Goal: Transaction & Acquisition: Purchase product/service

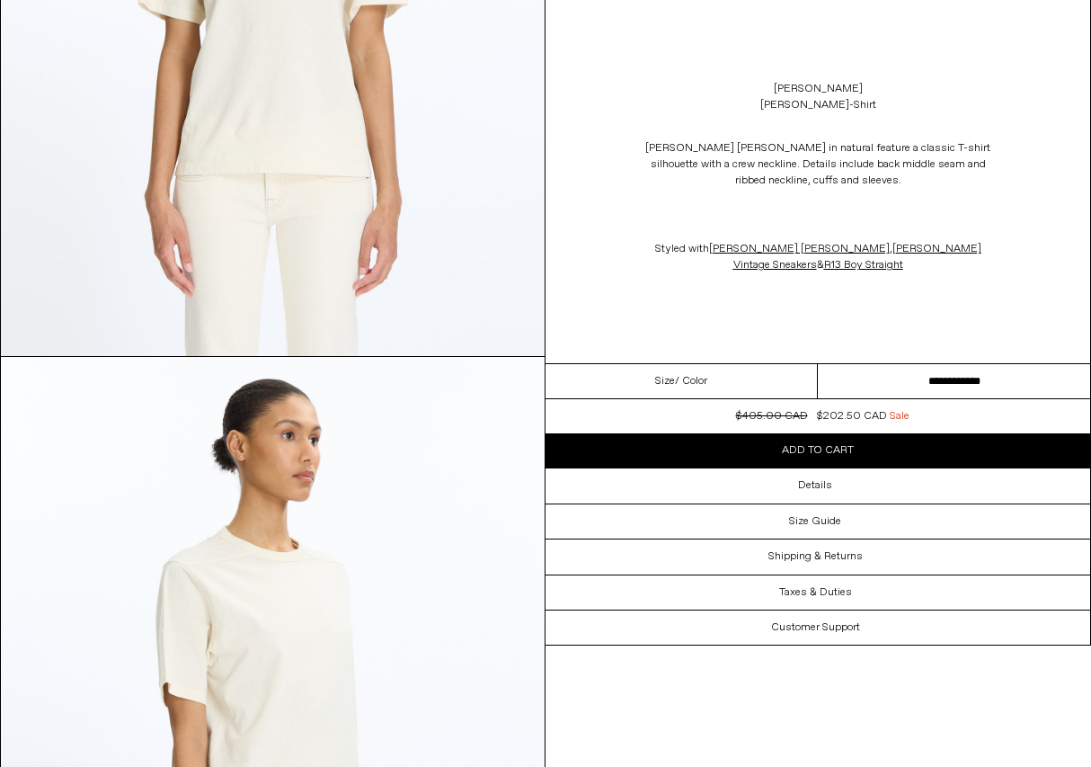
scroll to position [839, 0]
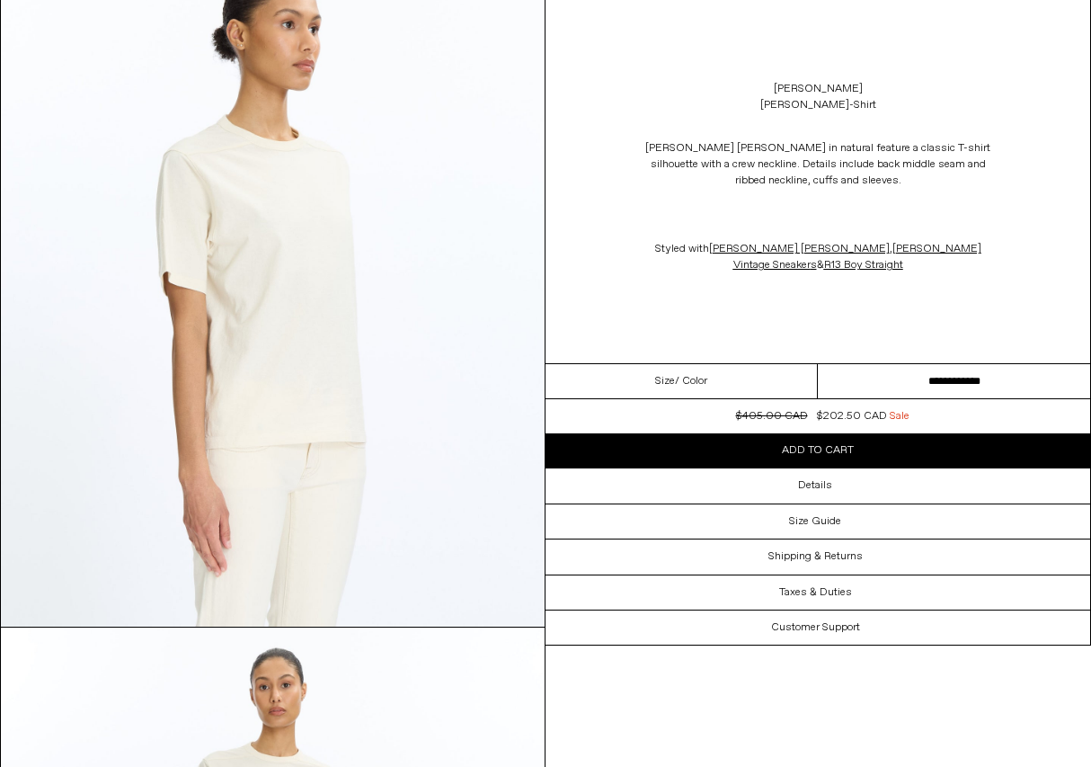
click at [201, 227] on img at bounding box center [273, 286] width 544 height 680
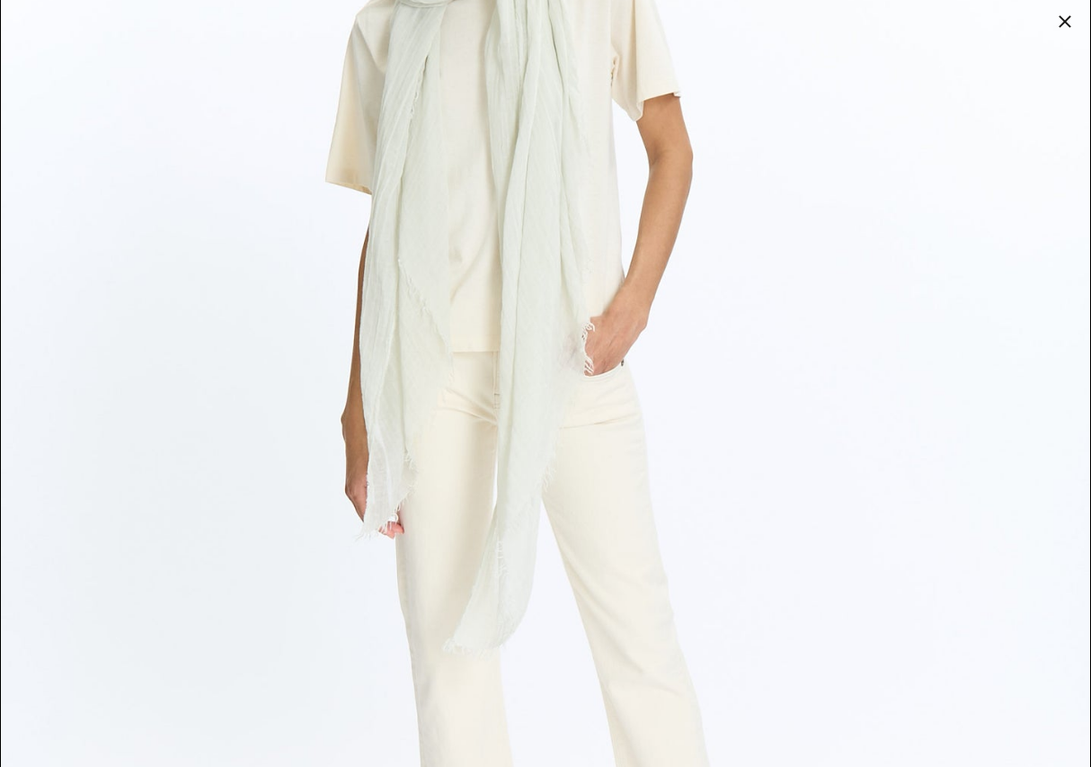
scroll to position [5786, 0]
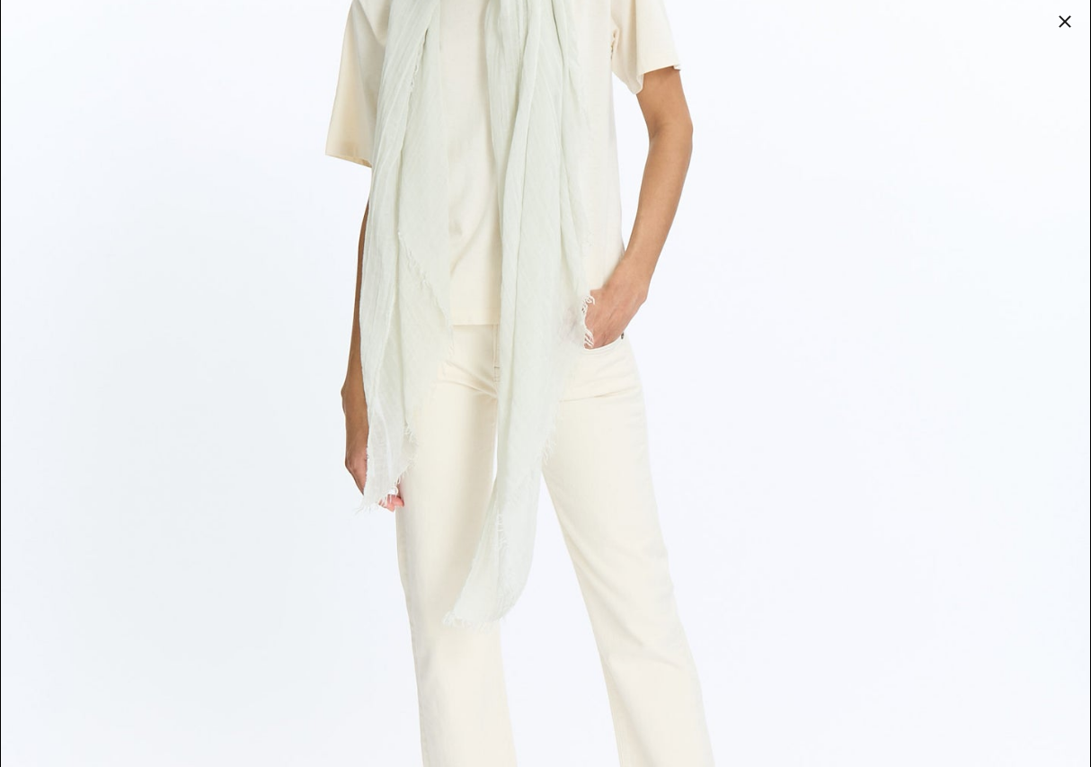
click at [1065, 22] on div at bounding box center [1065, 21] width 25 height 25
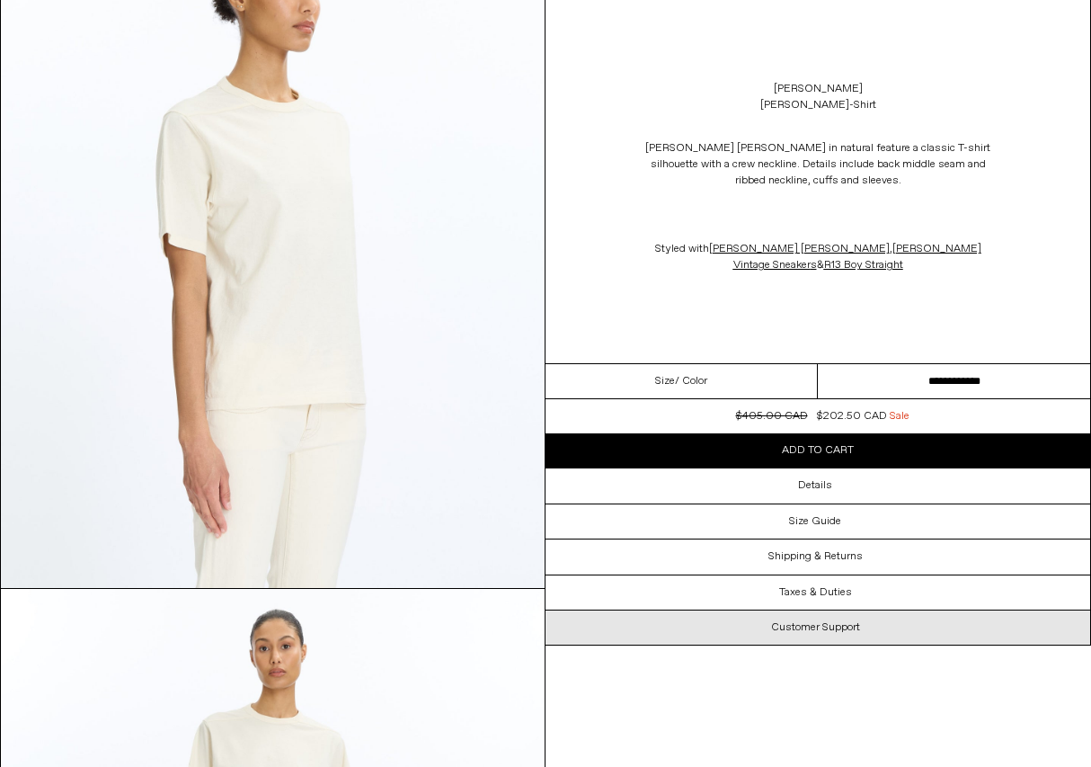
scroll to position [417, 0]
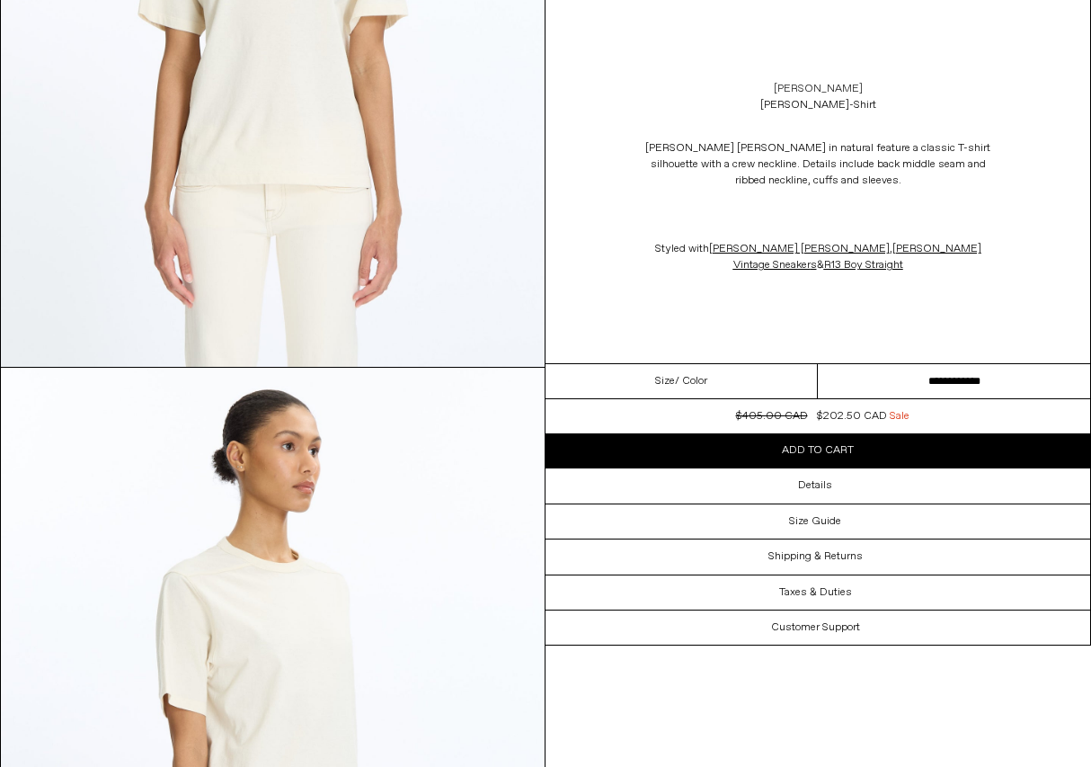
click at [827, 87] on link "[PERSON_NAME]" at bounding box center [818, 89] width 89 height 16
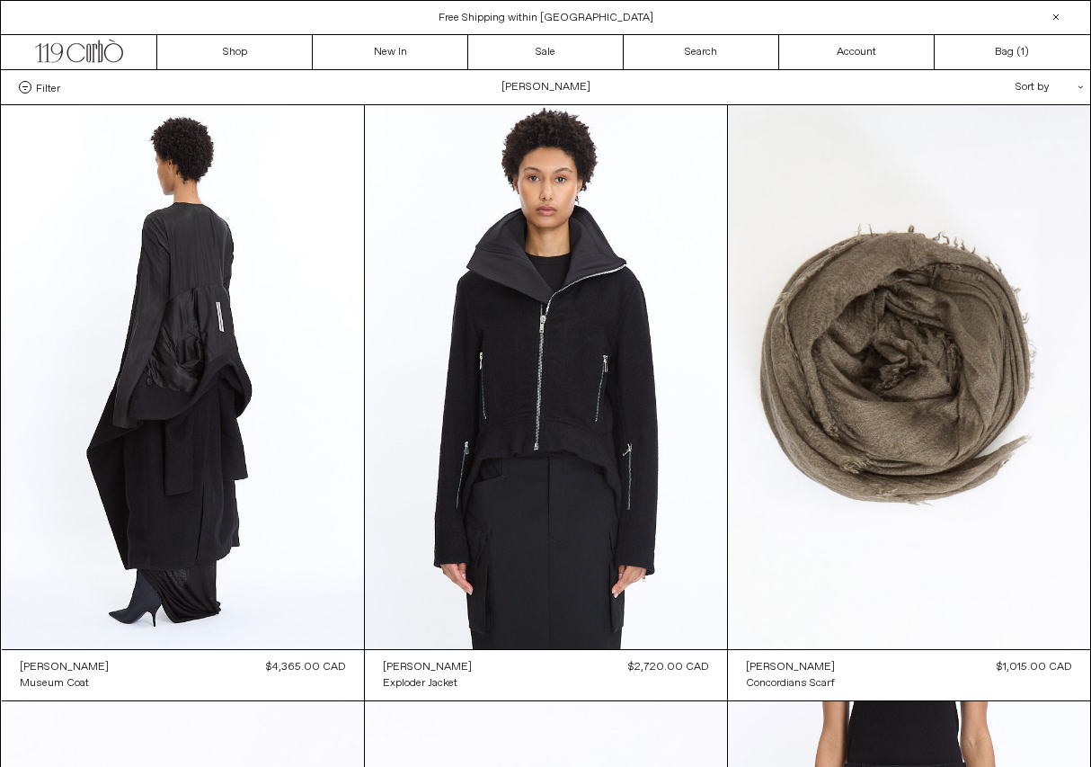
click at [1030, 84] on div "Sort by .cls-1{fill:#231f20}" at bounding box center [992, 87] width 162 height 34
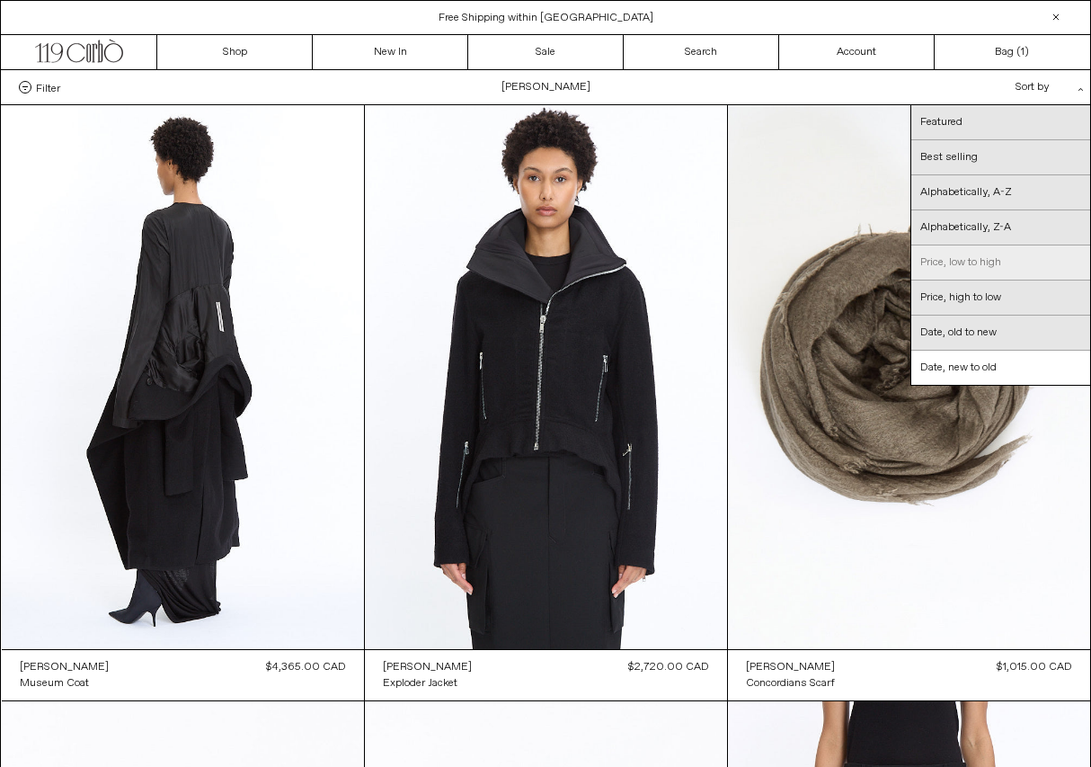
click at [973, 270] on link "Price, low to high" at bounding box center [1001, 262] width 179 height 35
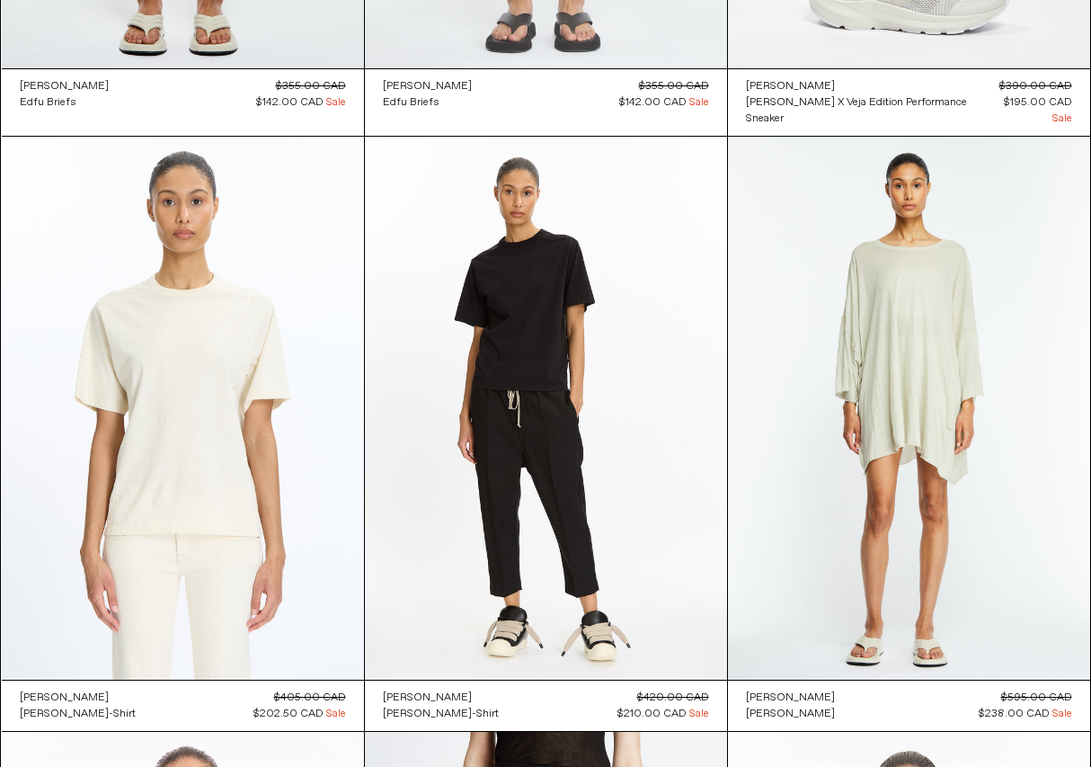
scroll to position [715, 0]
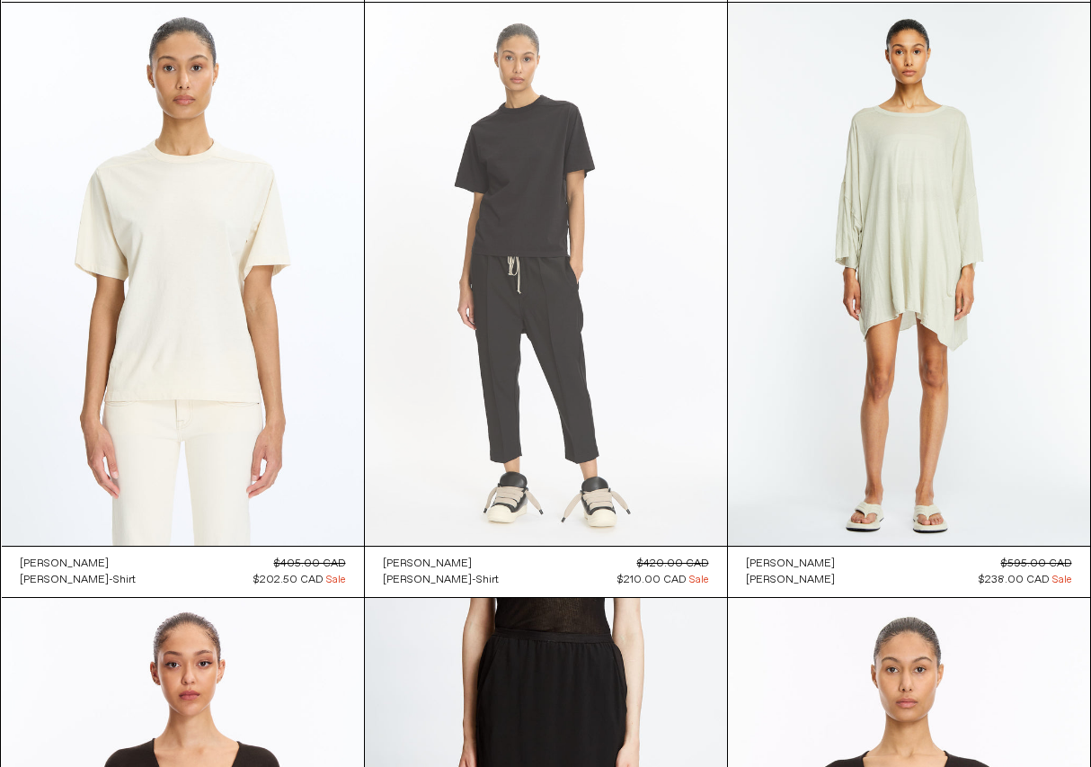
click at [565, 314] on at bounding box center [546, 275] width 362 height 544
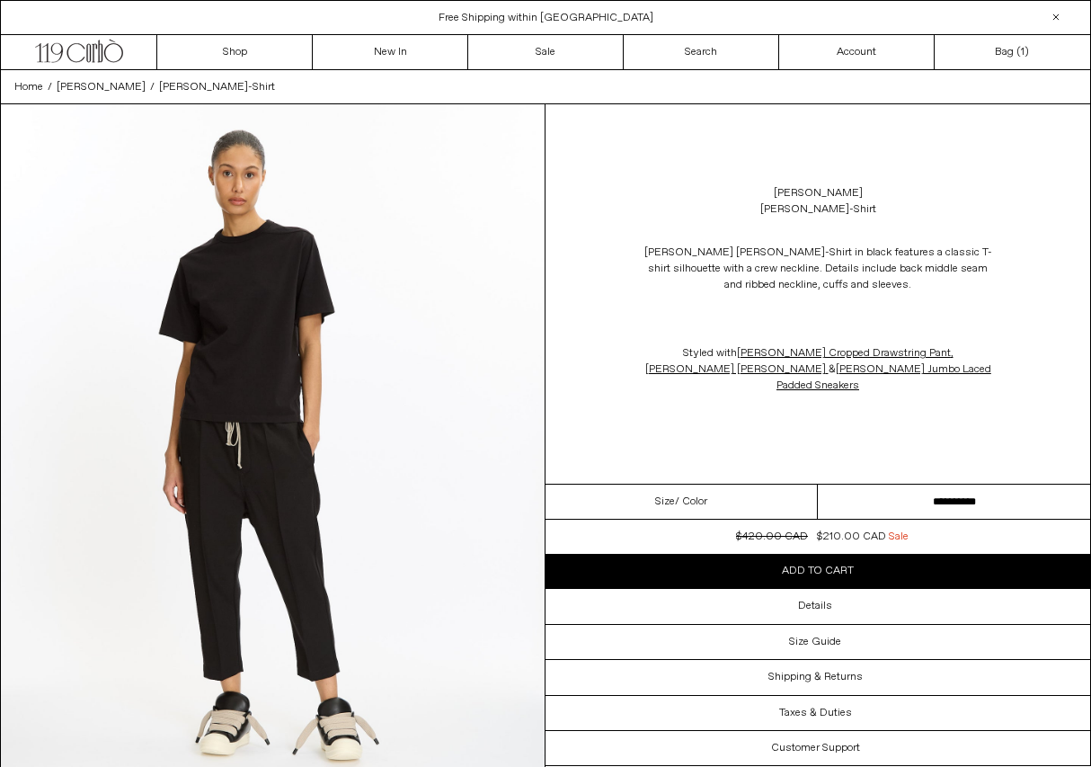
scroll to position [120, 0]
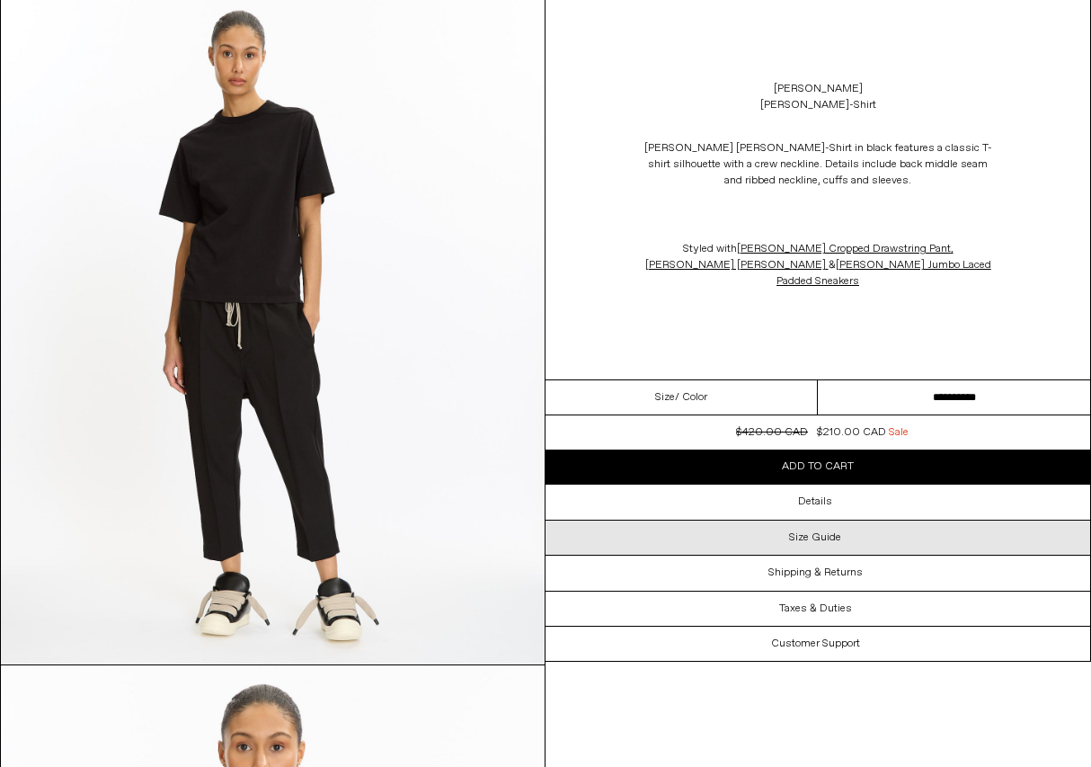
click at [823, 531] on h3 "Size Guide" at bounding box center [815, 537] width 52 height 13
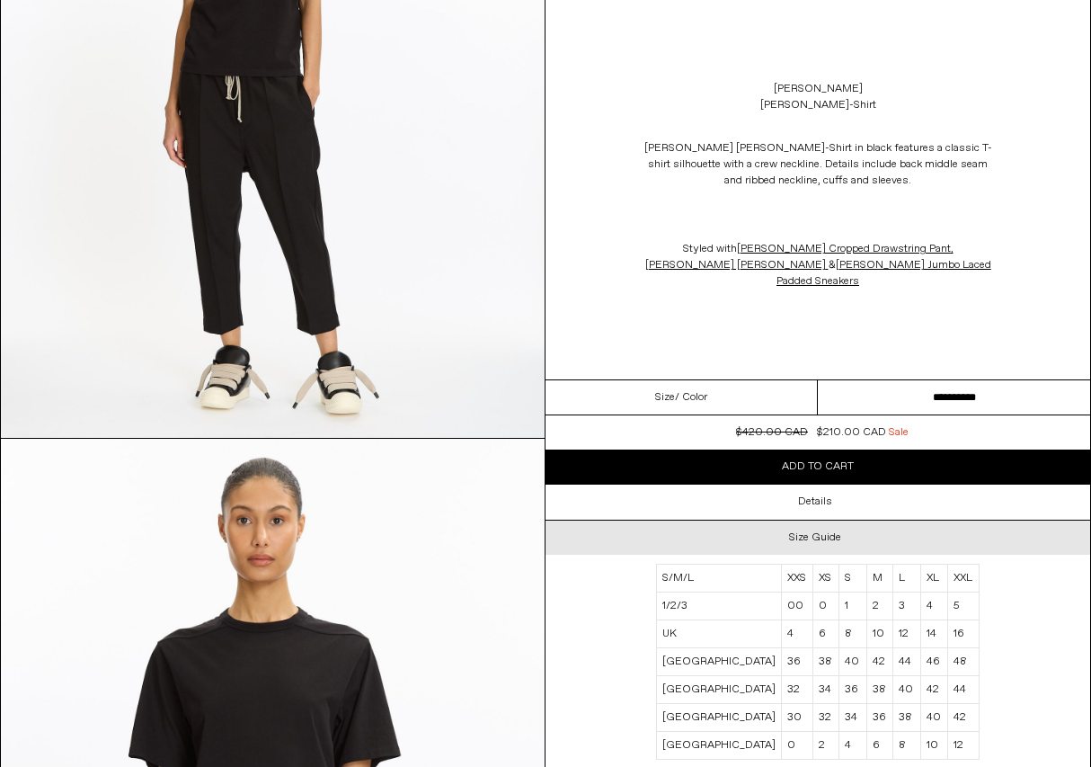
scroll to position [389, 0]
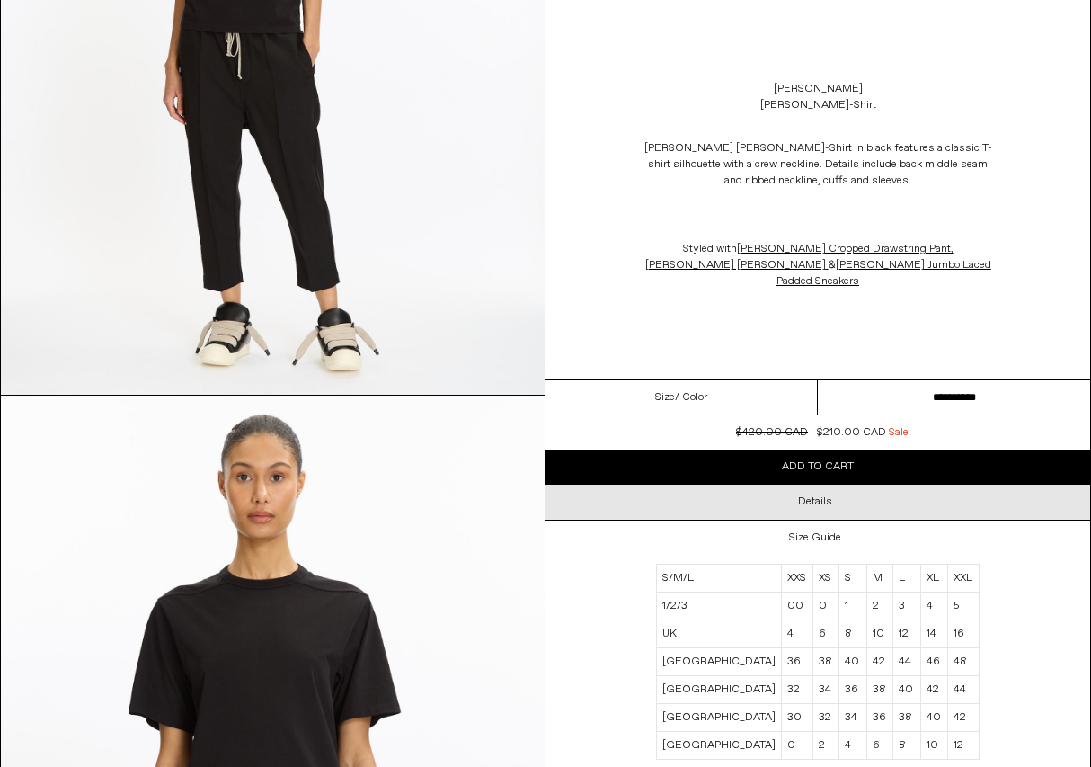
click at [756, 485] on div "Details" at bounding box center [818, 502] width 545 height 34
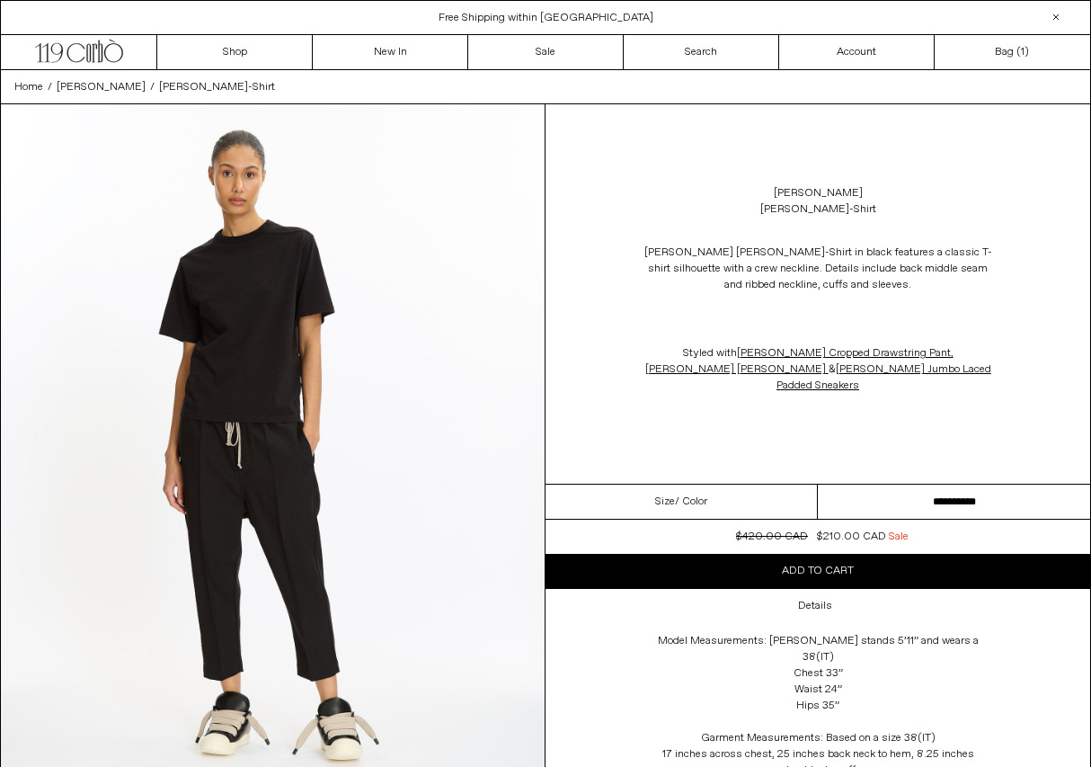
scroll to position [0, 0]
